Goal: Find specific page/section: Find specific page/section

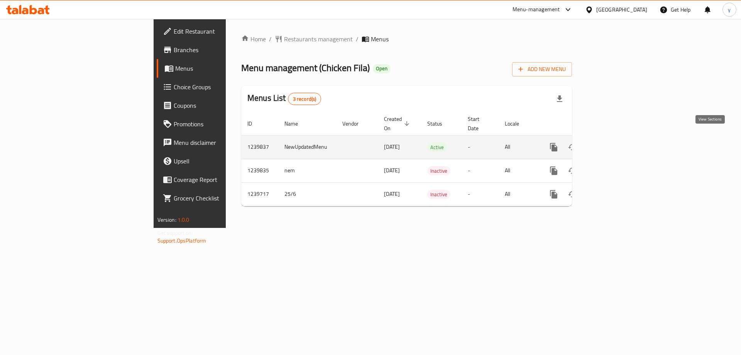
click at [618, 138] on link "enhanced table" at bounding box center [609, 147] width 19 height 19
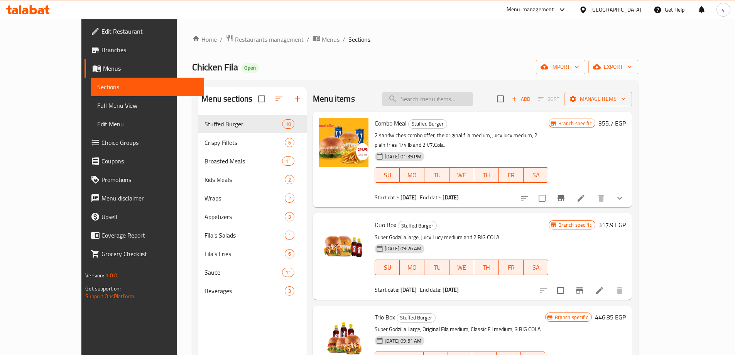
click at [448, 100] on input "search" at bounding box center [427, 99] width 91 height 14
paste input "Your Choice Mozzarella Sticks:"
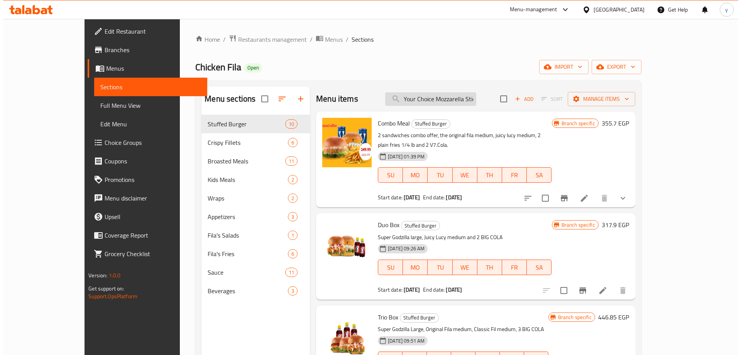
scroll to position [0, 8]
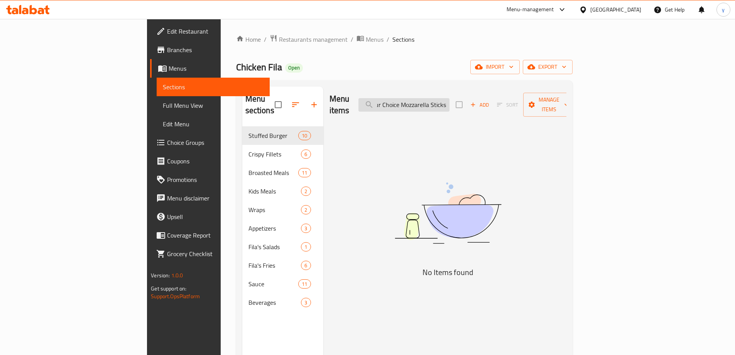
type input "Your Choice Mozzarella Sticks:"
click at [150, 61] on link "Menus" at bounding box center [210, 68] width 120 height 19
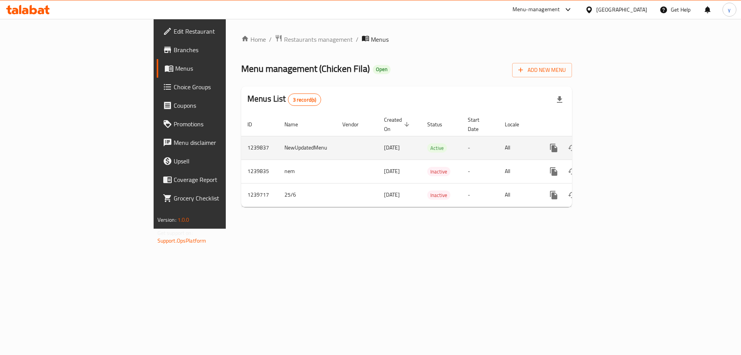
click at [614, 143] on icon "enhanced table" at bounding box center [608, 147] width 9 height 9
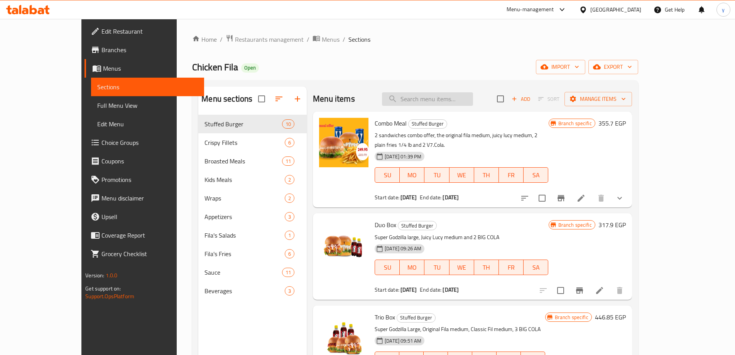
click at [443, 104] on input "search" at bounding box center [427, 99] width 91 height 14
paste input "Your Choice Mozzarella Sticks:"
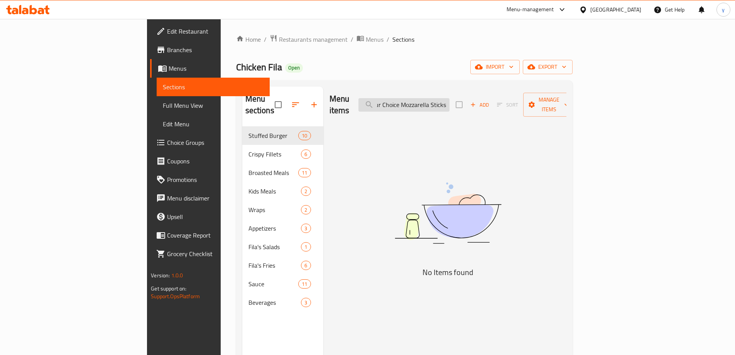
type input "Your Choice Mozzarella Sticks:"
click at [169, 66] on span "Menus" at bounding box center [216, 68] width 95 height 9
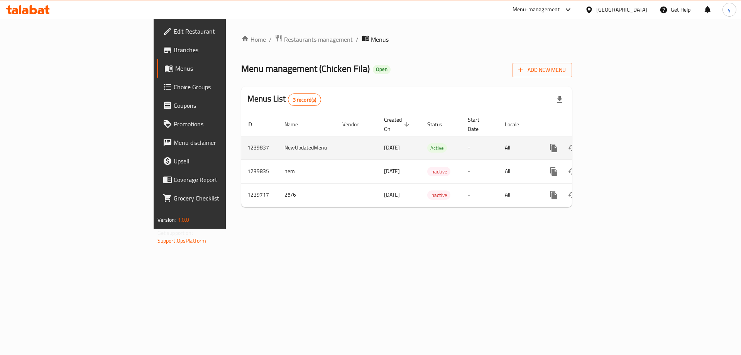
click at [614, 143] on icon "enhanced table" at bounding box center [608, 147] width 9 height 9
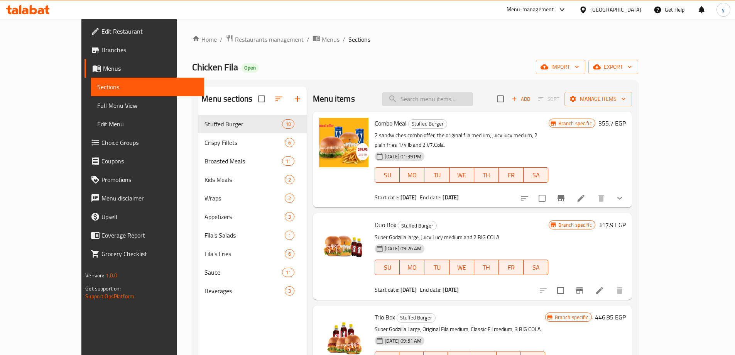
click at [438, 97] on input "search" at bounding box center [427, 99] width 91 height 14
paste input "Your Choice Mozzarella Sticks:"
type input "Your Choice Mozzarella Sticks:"
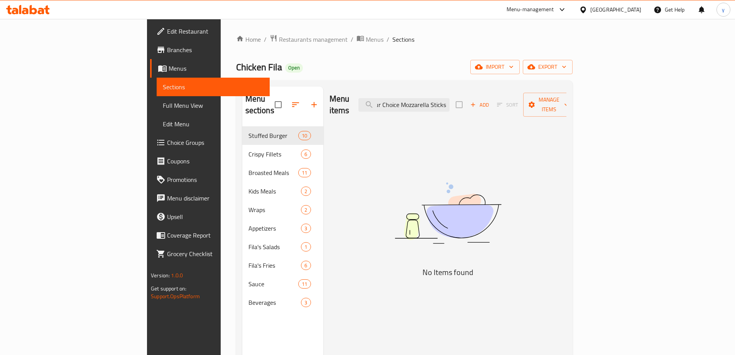
scroll to position [0, 0]
click at [167, 46] on span "Branches" at bounding box center [215, 49] width 96 height 9
